Goal: Check status

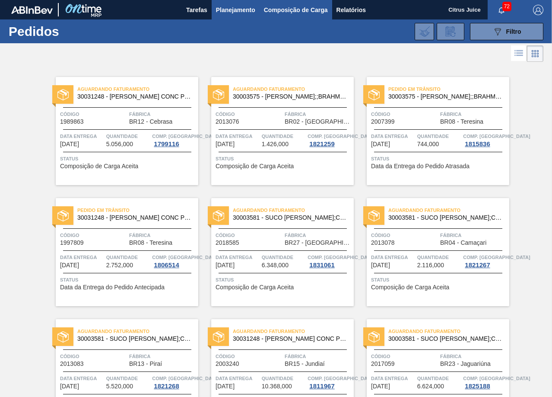
click at [272, 5] on span "Composição de Carga" at bounding box center [296, 10] width 64 height 10
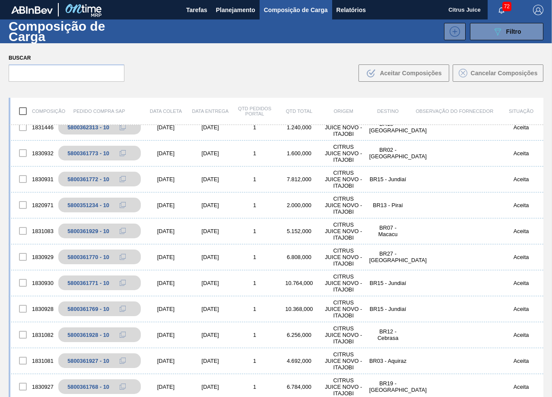
scroll to position [173, 0]
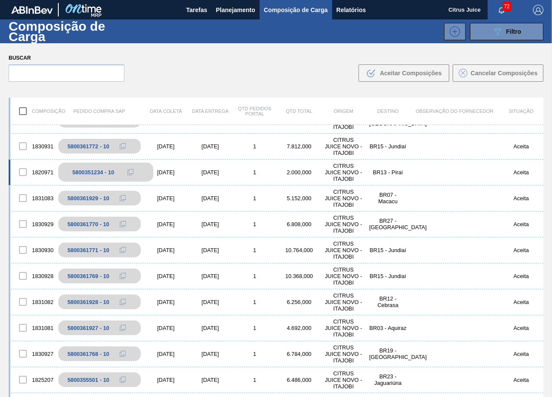
click at [102, 174] on div "5800351234 - 10" at bounding box center [93, 172] width 42 height 6
click at [226, 173] on div "[DATE]" at bounding box center [210, 172] width 45 height 6
click at [226, 0] on body "Tarefas Planejamento Composição de Carga Relatórios Citrus Juice 72 Marcar toda…" at bounding box center [276, 0] width 552 height 0
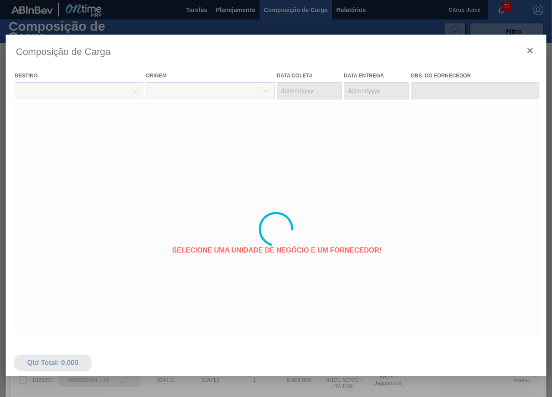
type coleta "[DATE]"
type entrega "[DATE]"
